Goal: Find specific page/section: Find specific page/section

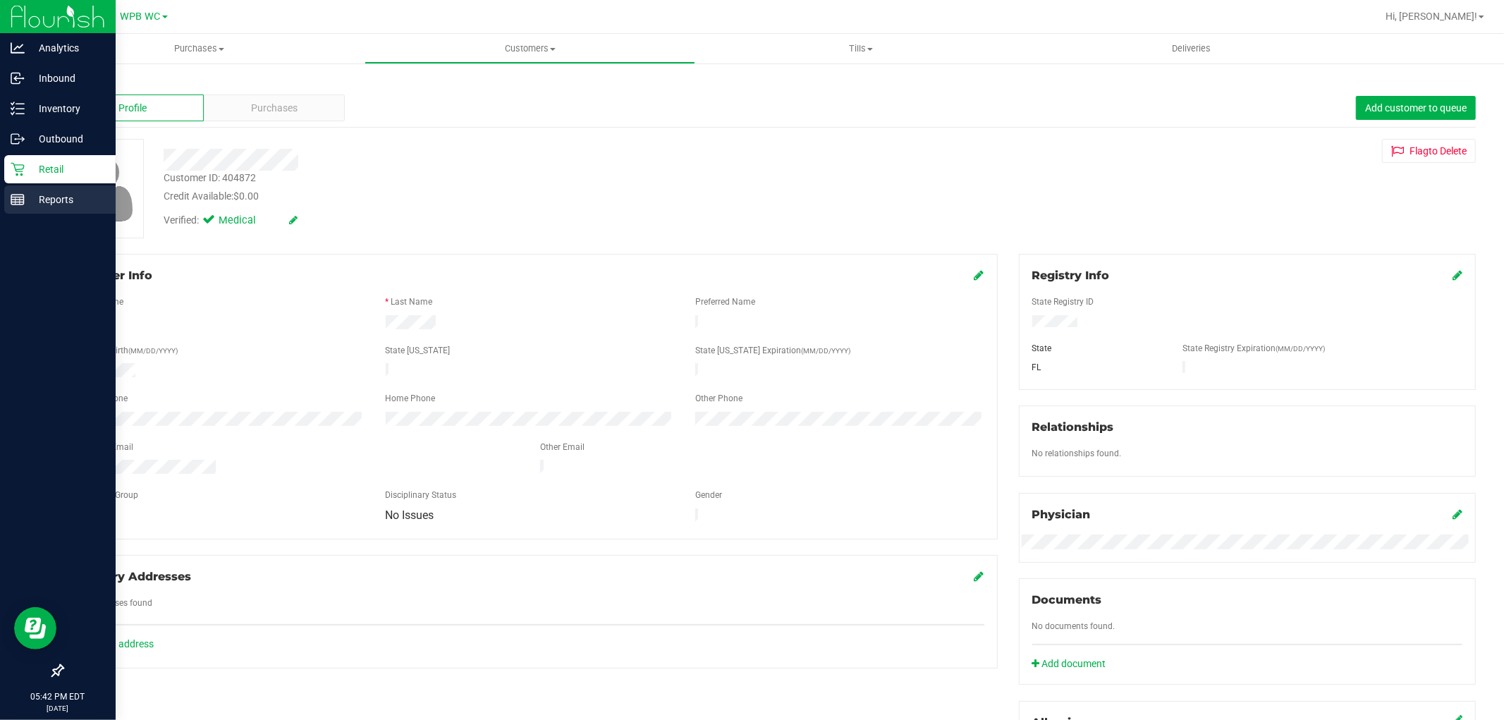
click at [22, 200] on icon at bounding box center [18, 200] width 14 height 14
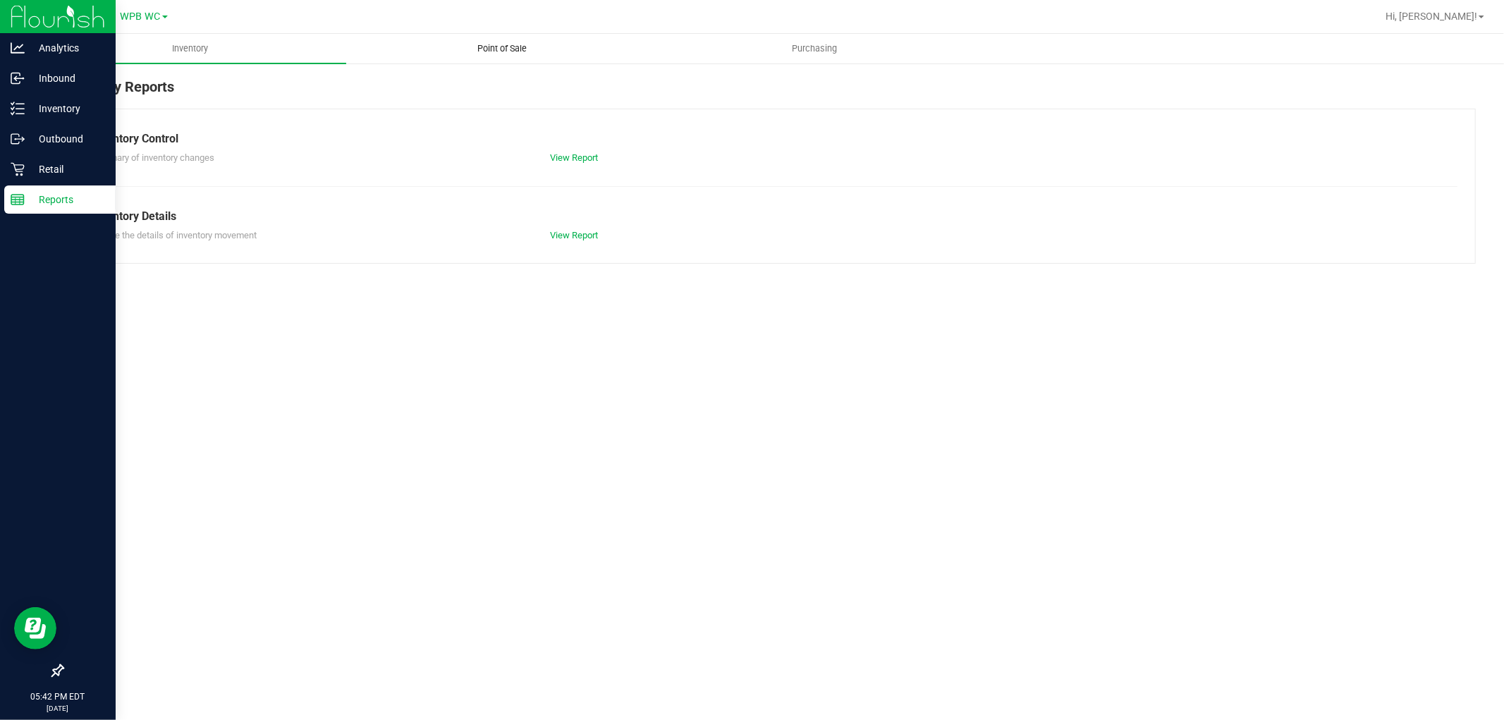
click at [542, 53] on span "Point of Sale" at bounding box center [502, 48] width 87 height 13
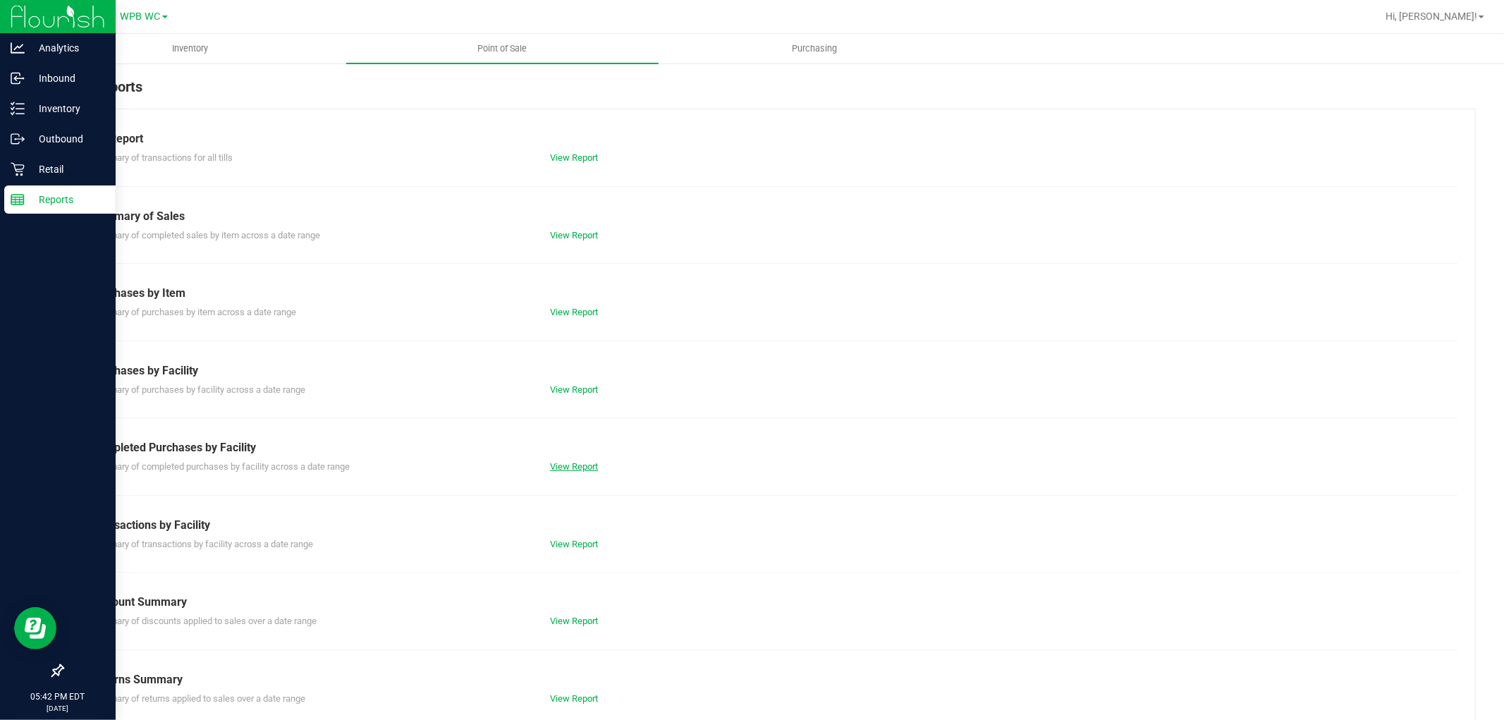
click at [579, 463] on link "View Report" at bounding box center [574, 466] width 48 height 11
